Goal: Task Accomplishment & Management: Manage account settings

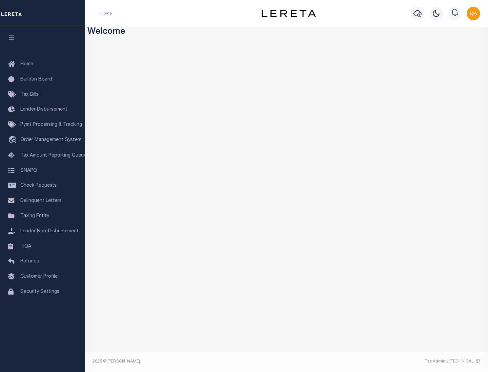
click at [42, 186] on span "Check Requests" at bounding box center [38, 186] width 36 height 5
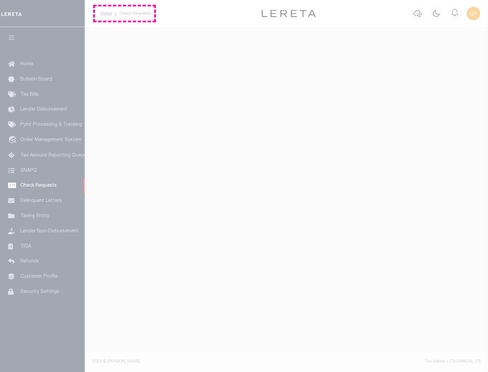
select select "50"
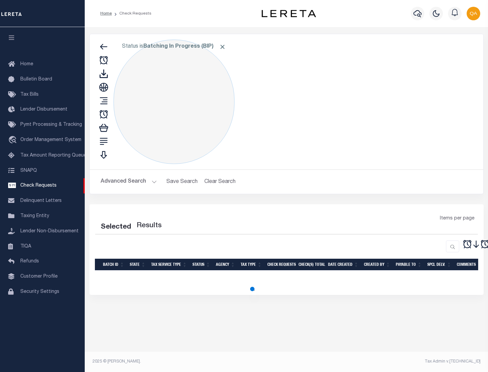
select select "50"
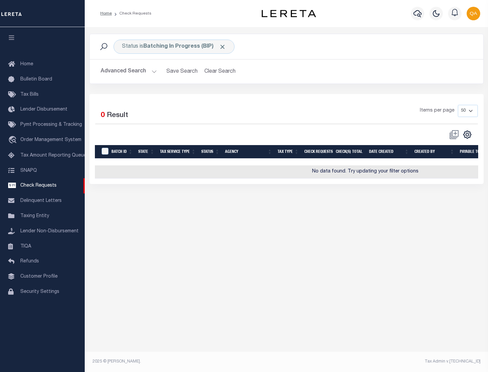
click at [222, 47] on span "Click to Remove" at bounding box center [222, 46] width 7 height 7
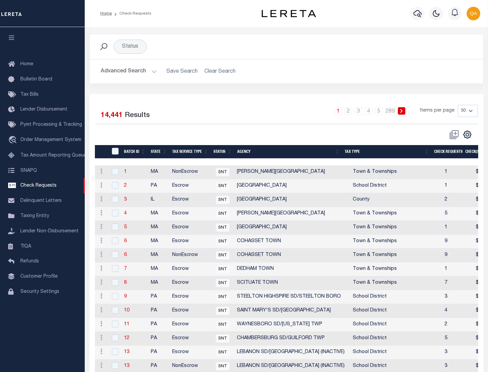
scroll to position [326, 0]
